Goal: Navigation & Orientation: Go to known website

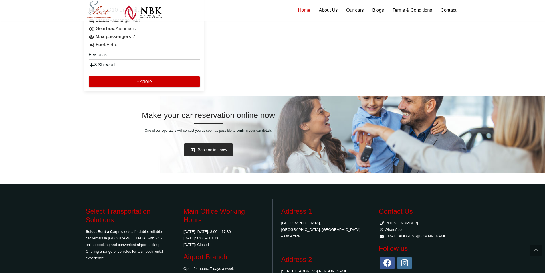
scroll to position [1327, 0]
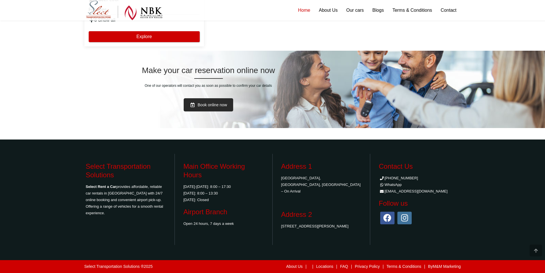
click at [404, 219] on icon at bounding box center [404, 217] width 14 height 13
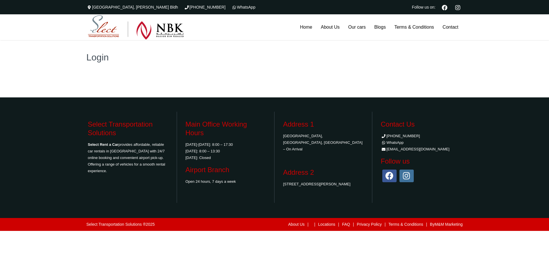
click at [168, 81] on div at bounding box center [274, 85] width 391 height 23
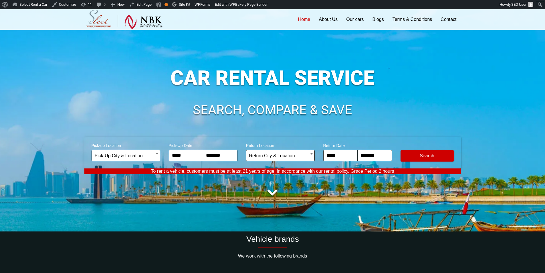
scroll to position [114, 0]
